Goal: Transaction & Acquisition: Purchase product/service

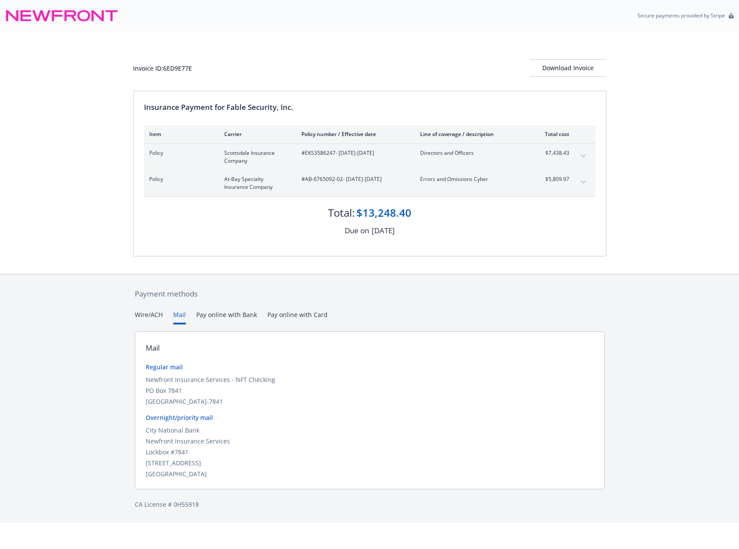
click at [179, 313] on button "Mail" at bounding box center [179, 317] width 13 height 14
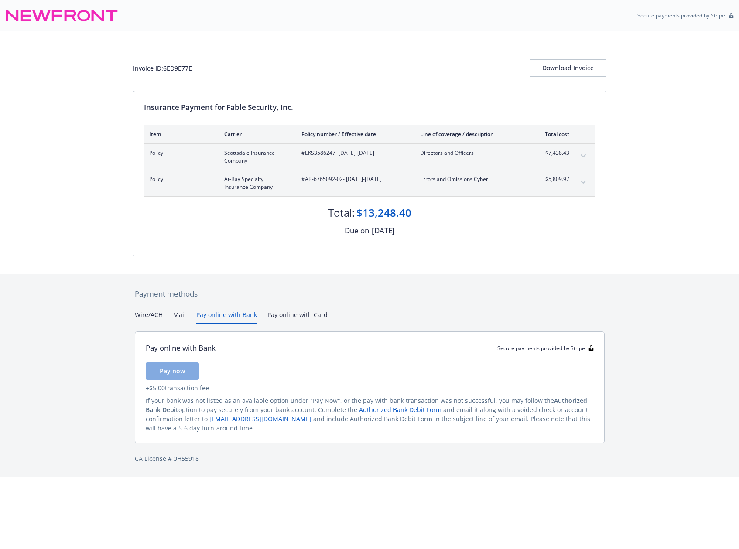
click at [218, 315] on button "Pay online with Bank" at bounding box center [226, 317] width 61 height 14
click at [308, 313] on button "Pay online with Card" at bounding box center [297, 317] width 60 height 14
click at [222, 316] on button "Pay online with Bank" at bounding box center [226, 317] width 61 height 14
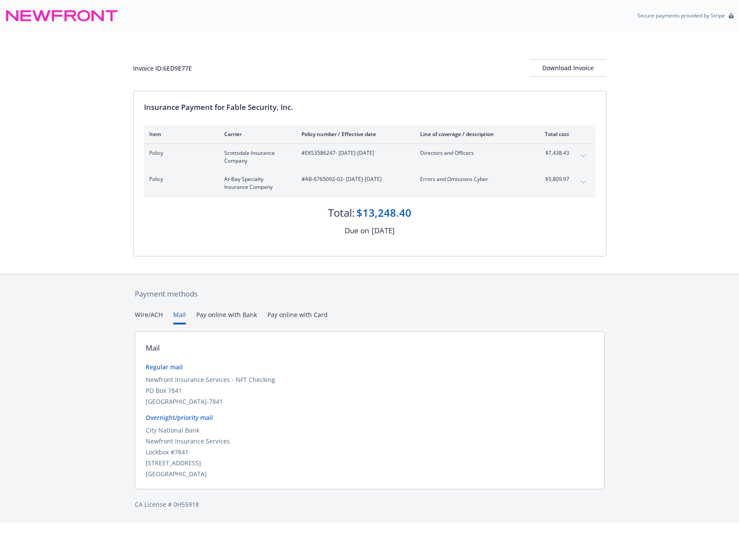
click at [178, 315] on button "Mail" at bounding box center [179, 317] width 13 height 14
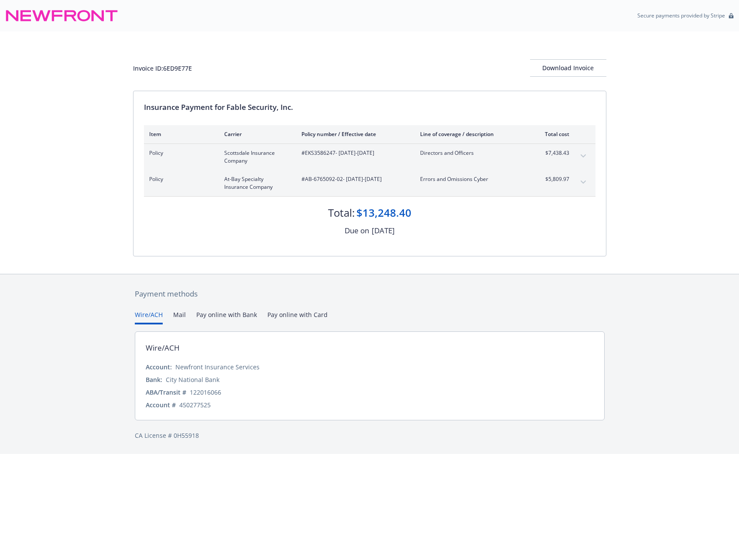
click at [157, 314] on button "Wire/ACH" at bounding box center [149, 317] width 28 height 14
